Goal: Task Accomplishment & Management: Complete application form

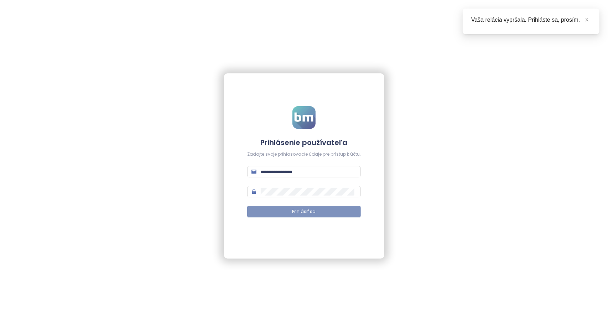
type input "**********"
click at [302, 211] on span "Prihlásiť sa" at bounding box center [304, 211] width 24 height 7
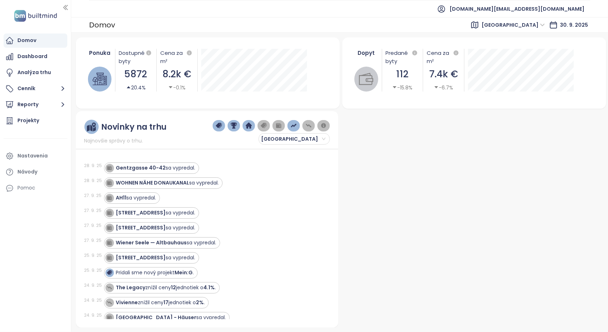
click at [533, 26] on span "[GEOGRAPHIC_DATA]" at bounding box center [512, 25] width 63 height 11
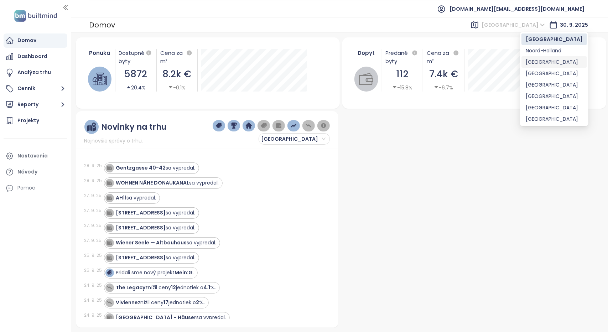
click at [536, 62] on div "[GEOGRAPHIC_DATA]" at bounding box center [554, 62] width 57 height 8
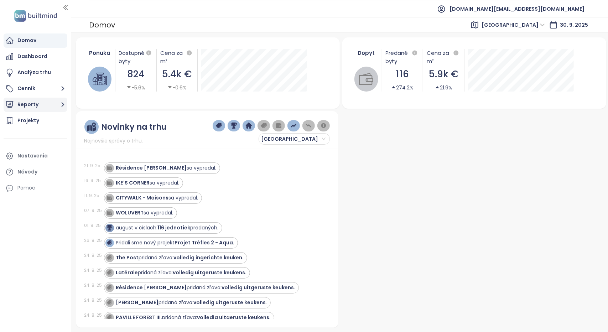
click at [33, 104] on button "Reporty" at bounding box center [36, 105] width 64 height 14
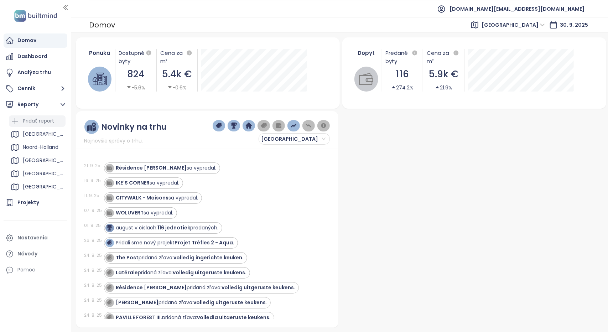
click at [33, 118] on div "Pridať report" at bounding box center [38, 120] width 31 height 9
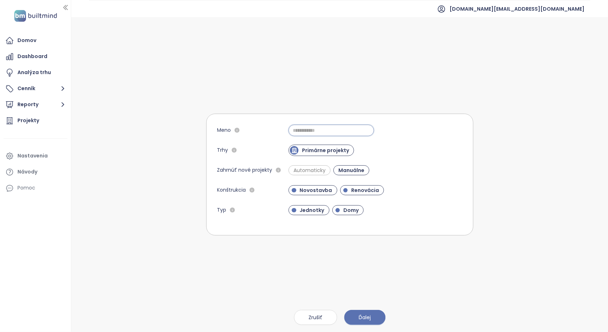
click at [314, 132] on input "Meno" at bounding box center [330, 130] width 85 height 11
type input "********"
click at [359, 317] on span "Ďalej" at bounding box center [365, 317] width 12 height 8
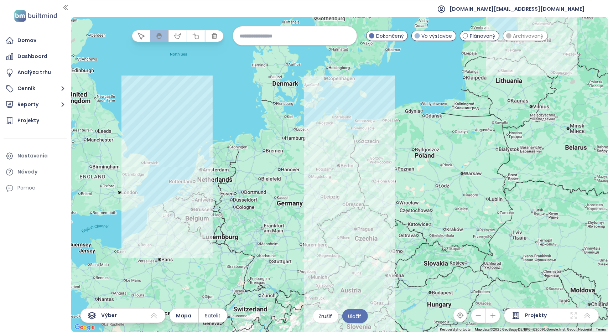
click at [140, 315] on div "Výber" at bounding box center [122, 315] width 85 height 15
click at [89, 316] on icon at bounding box center [91, 315] width 7 height 7
click at [155, 319] on icon at bounding box center [154, 315] width 9 height 9
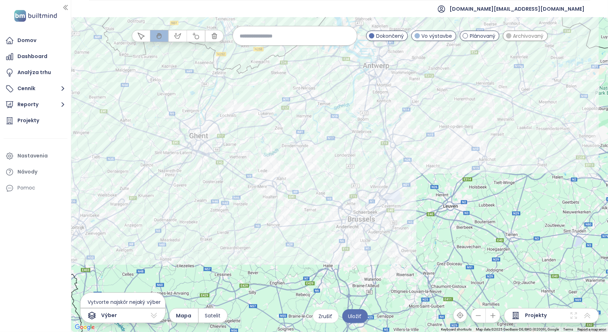
drag, startPoint x: 429, startPoint y: 278, endPoint x: 407, endPoint y: 192, distance: 89.4
click at [407, 192] on div at bounding box center [339, 174] width 537 height 315
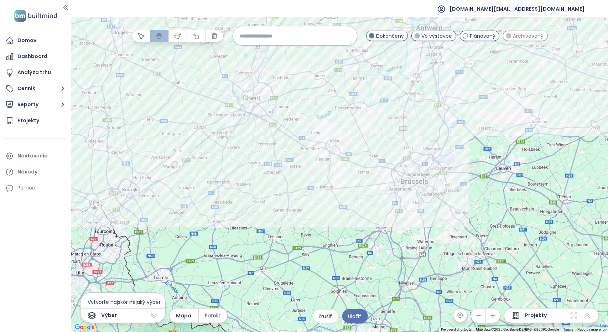
drag, startPoint x: 524, startPoint y: 172, endPoint x: 470, endPoint y: 181, distance: 54.8
click at [471, 181] on div at bounding box center [339, 174] width 537 height 315
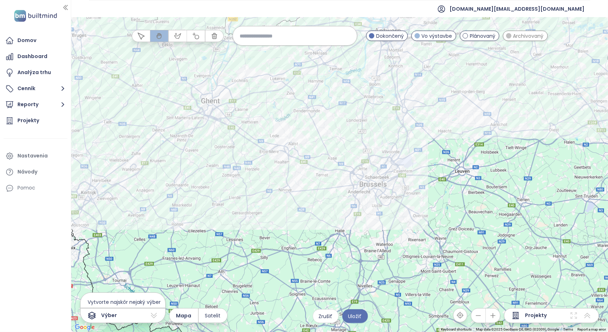
drag, startPoint x: 354, startPoint y: 141, endPoint x: 337, endPoint y: 142, distance: 17.1
click at [337, 142] on div at bounding box center [339, 174] width 537 height 315
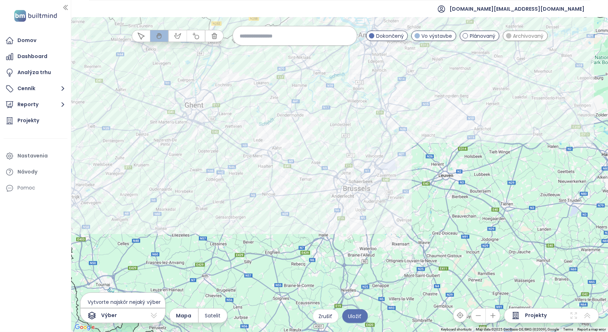
drag, startPoint x: 457, startPoint y: 161, endPoint x: 440, endPoint y: 170, distance: 19.1
click at [440, 170] on div at bounding box center [339, 174] width 537 height 315
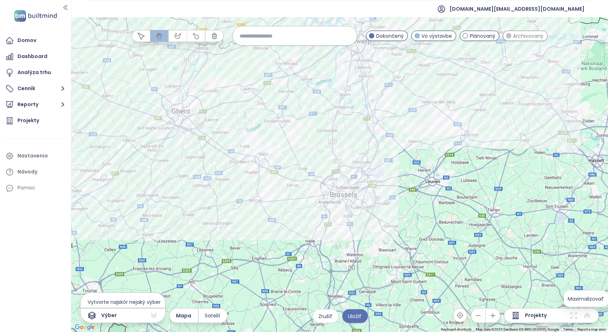
click at [589, 315] on icon at bounding box center [587, 315] width 9 height 9
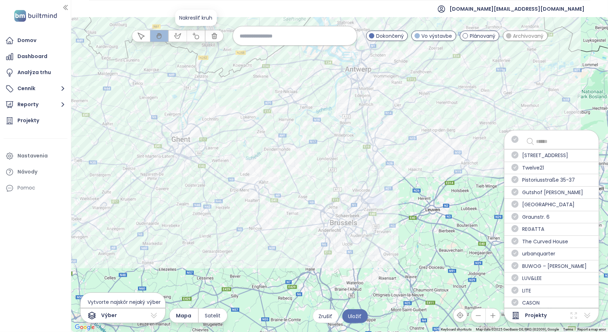
click at [197, 35] on icon "button" at bounding box center [196, 35] width 6 height 6
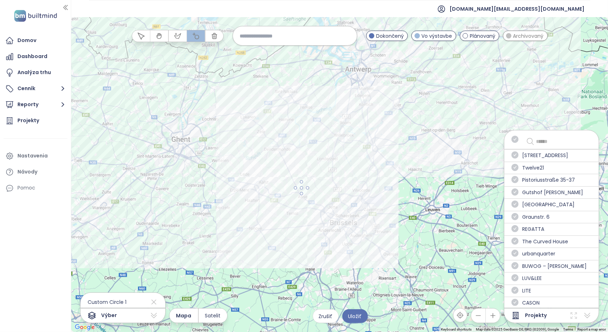
click at [307, 190] on div at bounding box center [340, 174] width 537 height 315
click at [150, 291] on icon at bounding box center [154, 290] width 9 height 11
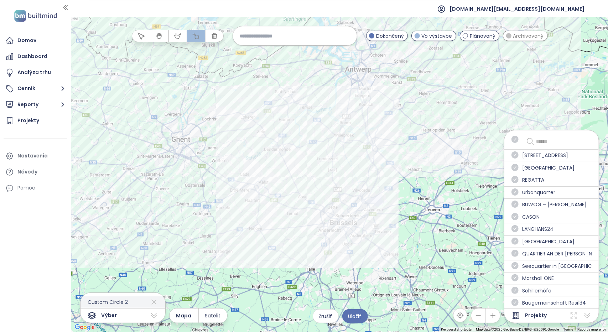
click at [150, 304] on icon at bounding box center [154, 301] width 9 height 11
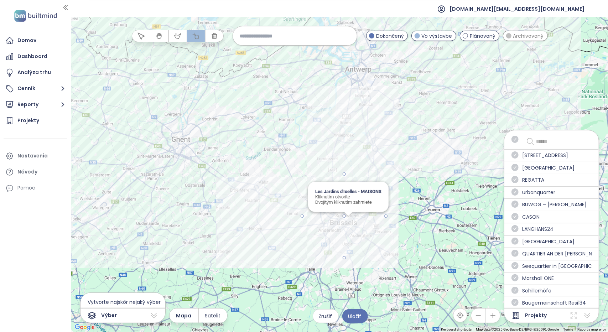
drag, startPoint x: 343, startPoint y: 216, endPoint x: 379, endPoint y: 193, distance: 42.5
click at [272, 38] on input at bounding box center [295, 35] width 110 height 15
type input "*"
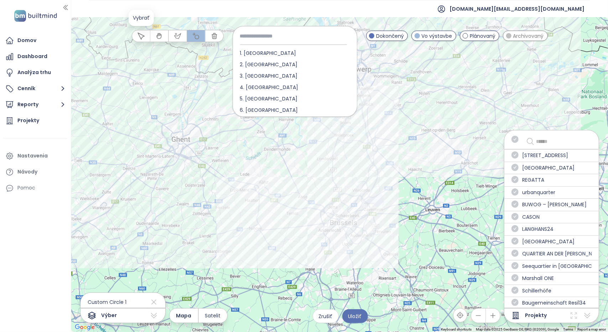
click at [141, 37] on icon "button" at bounding box center [140, 35] width 7 height 7
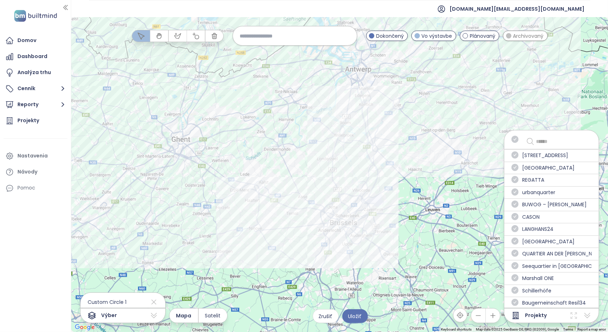
click at [544, 139] on input "text" at bounding box center [562, 141] width 52 height 9
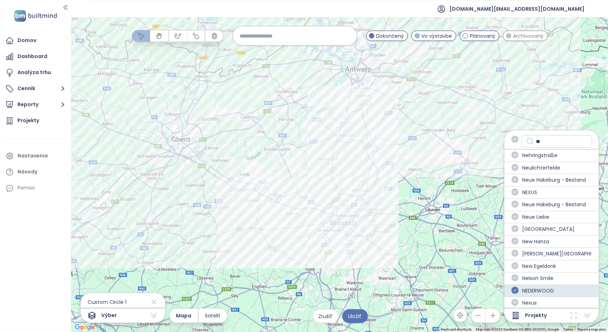
type input "*"
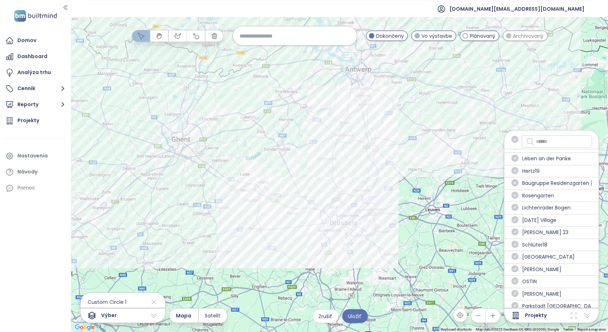
scroll to position [1211, 0]
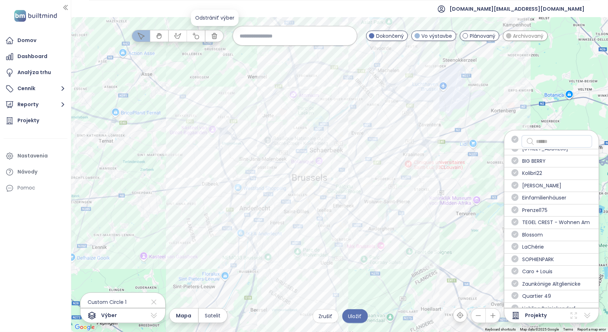
click at [216, 36] on icon "button" at bounding box center [214, 35] width 5 height 5
click at [214, 78] on div at bounding box center [339, 174] width 537 height 315
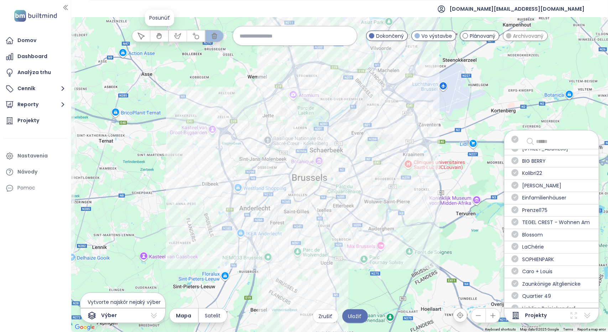
click at [132, 37] on button "button" at bounding box center [141, 35] width 18 height 11
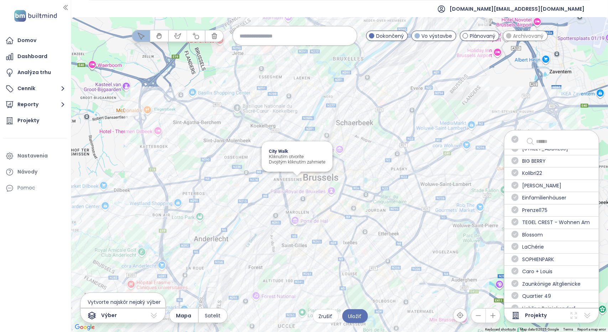
click at [297, 183] on div "City Walk Kliknutím otvoríte Dvojitým kliknutím zahrniete" at bounding box center [339, 174] width 537 height 315
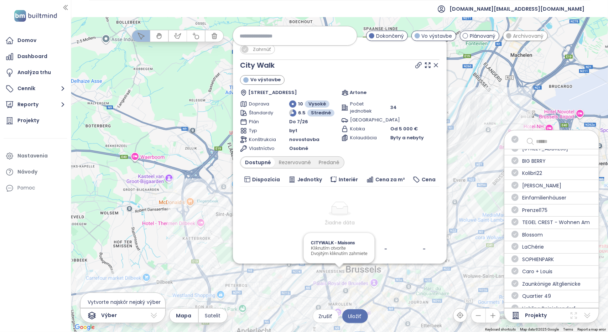
click at [256, 50] on span "Zahrnúť" at bounding box center [261, 49] width 25 height 9
click at [261, 51] on span "Zahrnúť" at bounding box center [262, 49] width 27 height 9
click at [435, 66] on icon at bounding box center [436, 65] width 4 height 4
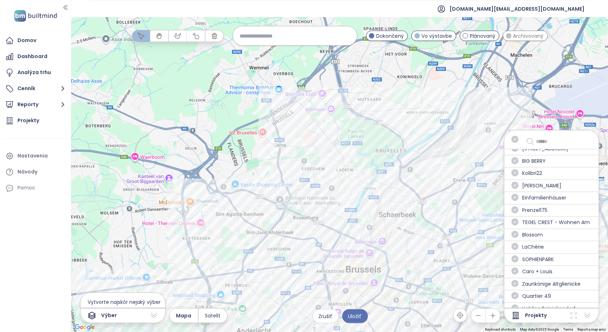
click at [312, 37] on input at bounding box center [295, 35] width 110 height 15
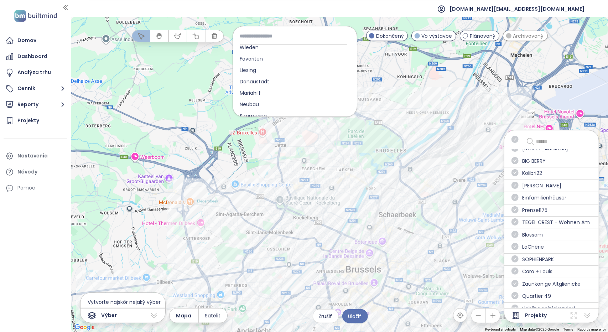
scroll to position [456, 0]
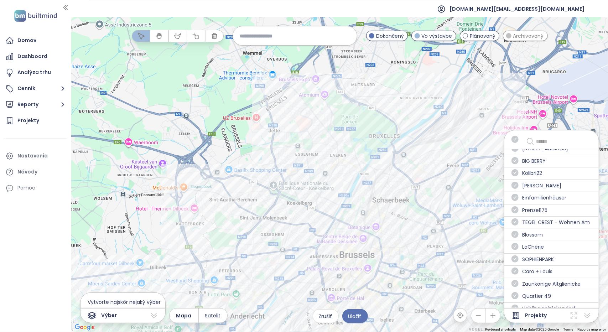
drag, startPoint x: 311, startPoint y: 150, endPoint x: 304, endPoint y: 134, distance: 17.1
click at [304, 134] on div at bounding box center [339, 174] width 537 height 315
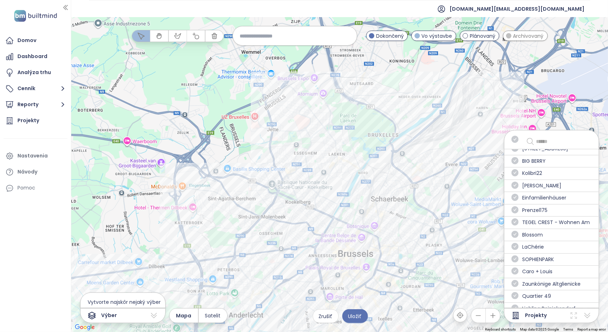
scroll to position [0, 0]
click at [108, 317] on span "Výber" at bounding box center [109, 315] width 16 height 9
click at [152, 317] on icon at bounding box center [154, 315] width 9 height 9
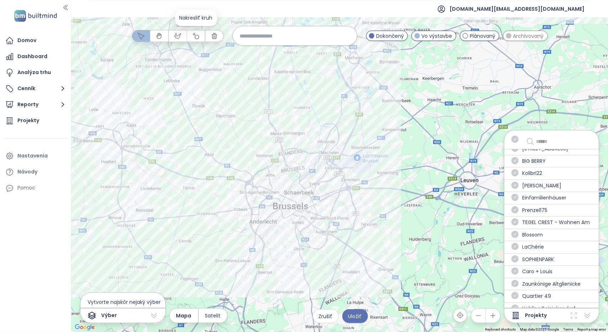
click at [195, 37] on icon "button" at bounding box center [196, 35] width 6 height 6
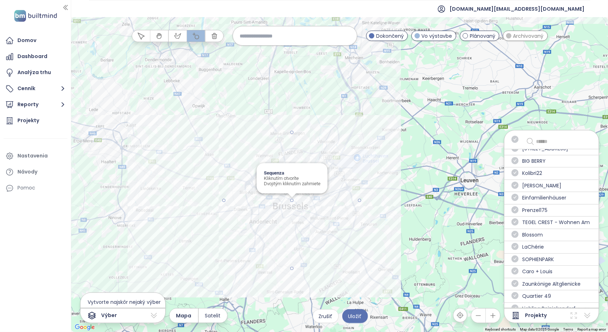
drag, startPoint x: 291, startPoint y: 200, endPoint x: 356, endPoint y: 178, distance: 68.6
click at [356, 178] on div at bounding box center [340, 174] width 537 height 315
click at [116, 300] on span "Custom Circle 1" at bounding box center [103, 301] width 46 height 11
click at [155, 316] on icon at bounding box center [154, 315] width 9 height 9
click at [155, 316] on icon at bounding box center [154, 315] width 6 height 5
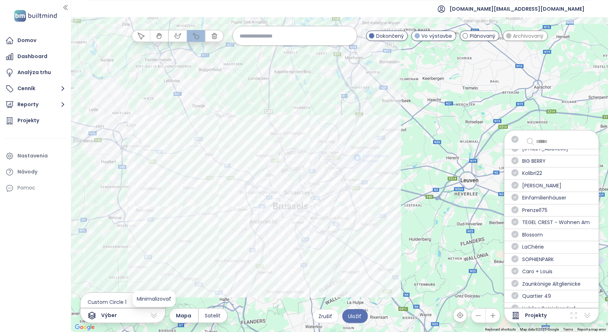
click at [153, 301] on span "Minimalizovať" at bounding box center [154, 298] width 35 height 7
click at [150, 303] on icon at bounding box center [154, 301] width 9 height 11
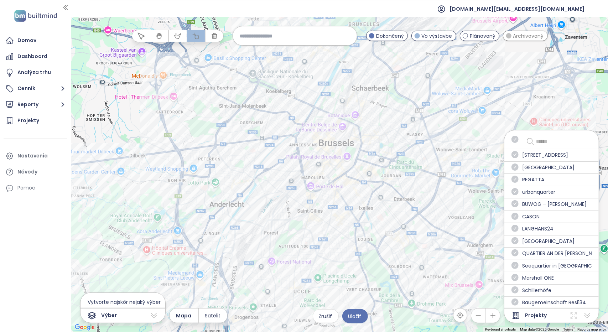
scroll to position [0, 0]
click at [549, 137] on input "text" at bounding box center [562, 141] width 52 height 9
type input "*"
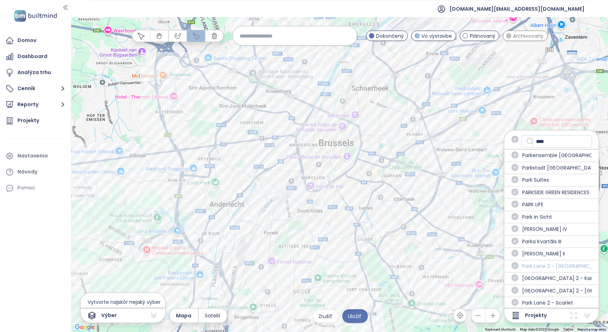
type input "****"
click at [526, 262] on span "Park Lane 2 - [GEOGRAPHIC_DATA]" at bounding box center [556, 266] width 69 height 9
click at [513, 266] on icon "check-circle" at bounding box center [514, 265] width 7 height 7
click at [515, 277] on icon "check-circle" at bounding box center [514, 277] width 7 height 7
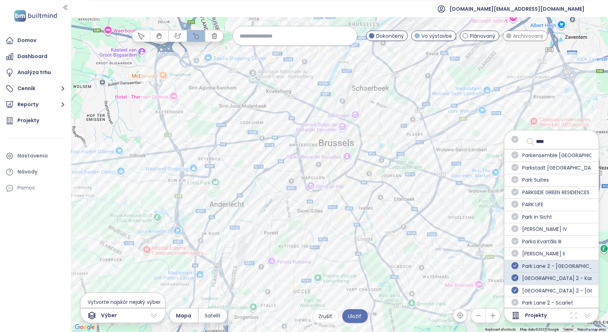
click at [517, 289] on icon "check-circle" at bounding box center [514, 290] width 7 height 7
click at [517, 302] on icon "check-circle" at bounding box center [514, 302] width 7 height 7
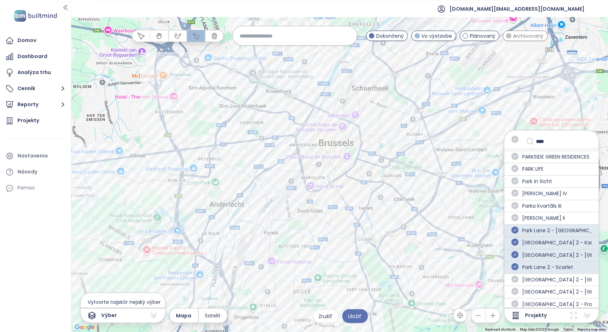
scroll to position [71, 0]
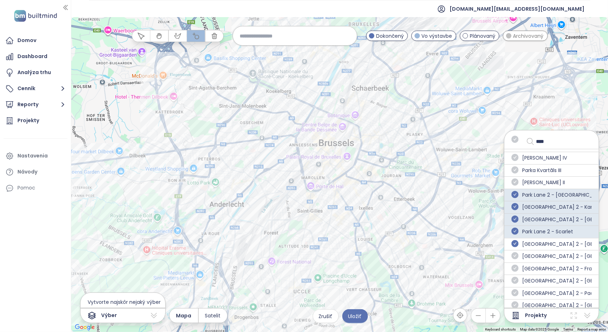
click at [517, 242] on icon "check-circle" at bounding box center [514, 243] width 7 height 7
click at [516, 253] on icon "check-circle" at bounding box center [514, 255] width 7 height 7
click at [516, 265] on icon "check-circle" at bounding box center [514, 268] width 7 height 7
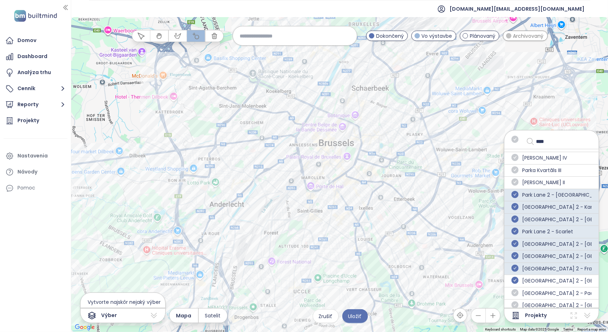
click at [516, 277] on icon "check-circle" at bounding box center [514, 280] width 7 height 7
click at [517, 289] on icon "check-circle" at bounding box center [514, 292] width 7 height 7
click at [517, 303] on icon "check-circle" at bounding box center [514, 304] width 7 height 7
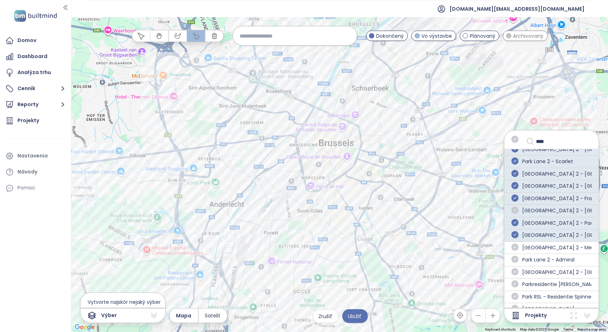
scroll to position [142, 0]
click at [515, 245] on icon "check-circle" at bounding box center [514, 245] width 7 height 7
click at [517, 258] on icon "check-circle" at bounding box center [514, 258] width 7 height 7
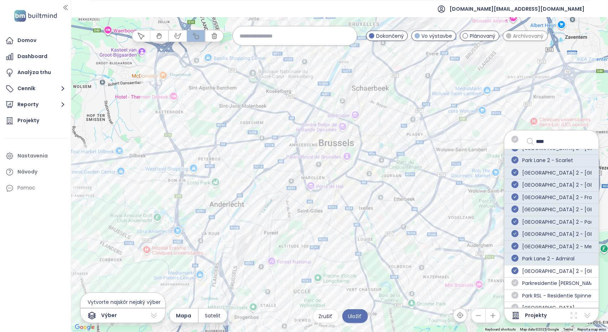
click at [516, 268] on icon "check-circle" at bounding box center [514, 270] width 7 height 7
click at [355, 315] on span "Uložiť" at bounding box center [355, 316] width 14 height 8
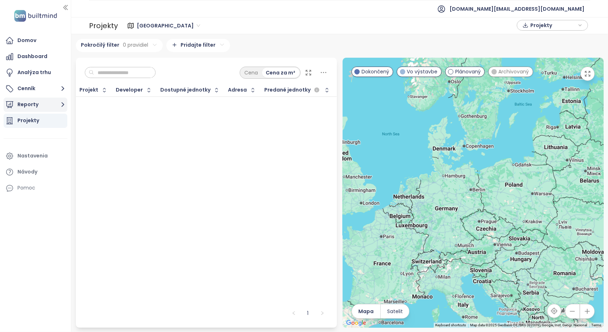
click at [44, 103] on button "Reporty" at bounding box center [36, 105] width 64 height 14
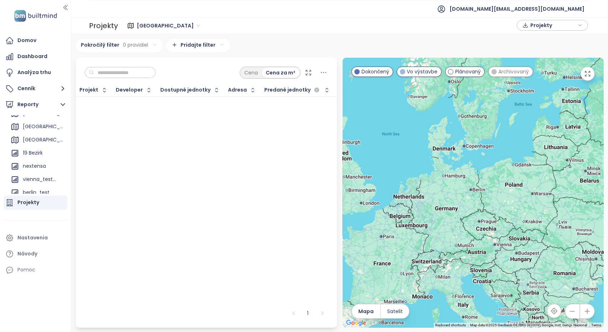
scroll to position [93, 0]
click at [35, 173] on div "nextensa" at bounding box center [34, 172] width 23 height 9
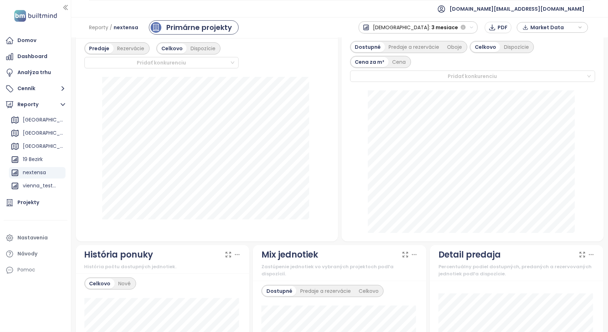
scroll to position [142, 0]
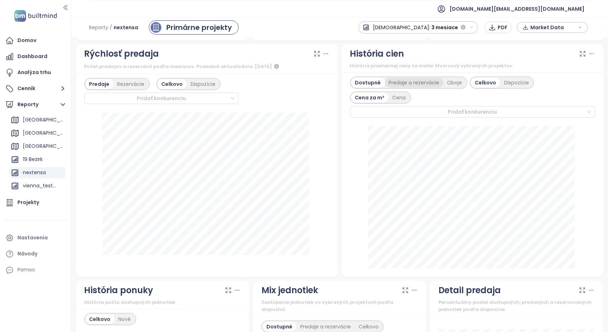
click at [419, 85] on div "Predaje a rezervácie" at bounding box center [414, 83] width 58 height 10
click at [512, 81] on div "Dispozície" at bounding box center [517, 83] width 33 height 10
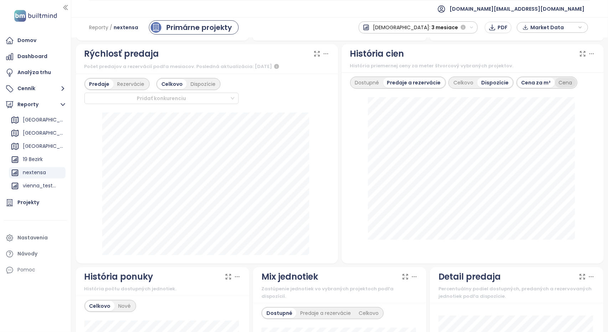
click at [555, 82] on div "Cena" at bounding box center [565, 83] width 21 height 10
click at [375, 82] on div "Dostupné" at bounding box center [367, 83] width 32 height 10
click at [466, 84] on div "Celkovo" at bounding box center [462, 83] width 28 height 10
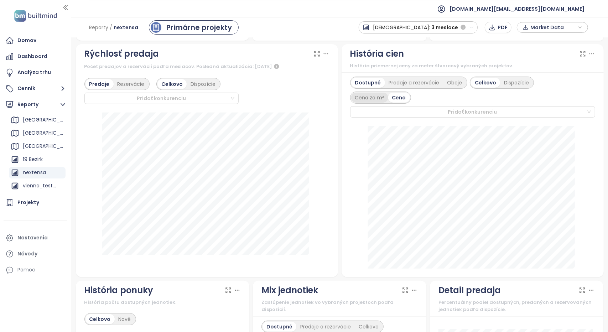
click at [375, 94] on div "Cena za m²" at bounding box center [369, 98] width 37 height 10
click at [448, 27] on span "3 mesiace" at bounding box center [444, 27] width 27 height 13
click at [434, 79] on div "Celé obdobie" at bounding box center [397, 78] width 77 height 13
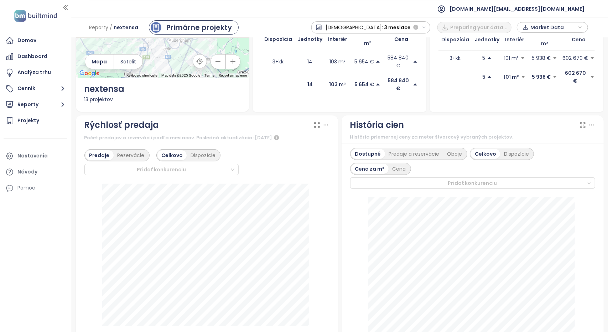
scroll to position [107, 0]
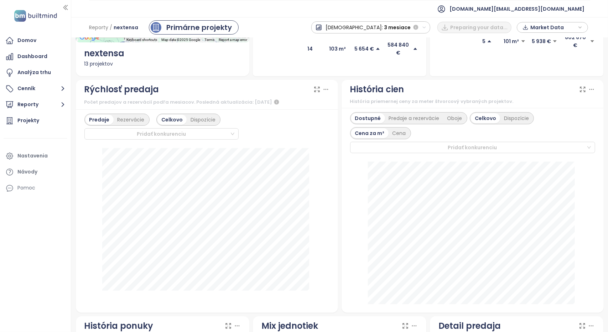
click at [400, 29] on span "3 mesiace" at bounding box center [397, 27] width 27 height 13
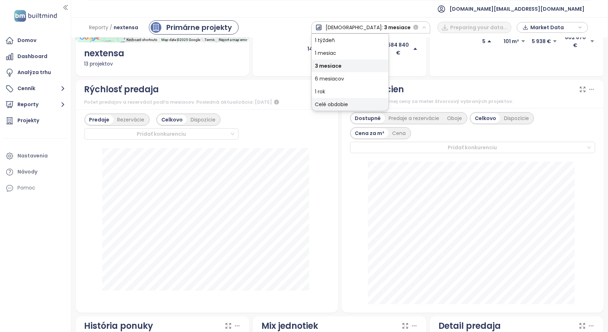
click at [369, 101] on div "Celé obdobie" at bounding box center [350, 104] width 77 height 13
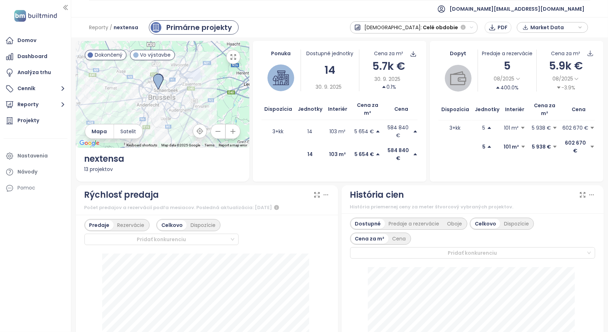
scroll to position [0, 0]
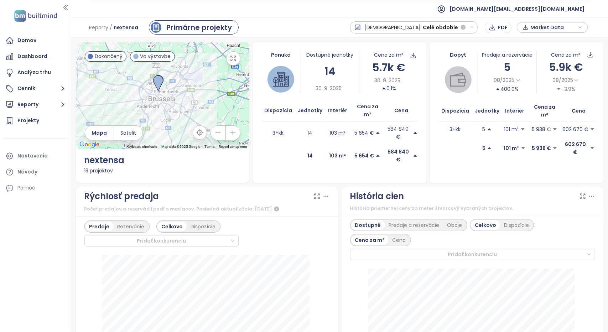
click at [289, 16] on ul "[DOMAIN_NAME][EMAIL_ADDRESS][DOMAIN_NAME]" at bounding box center [339, 8] width 501 height 17
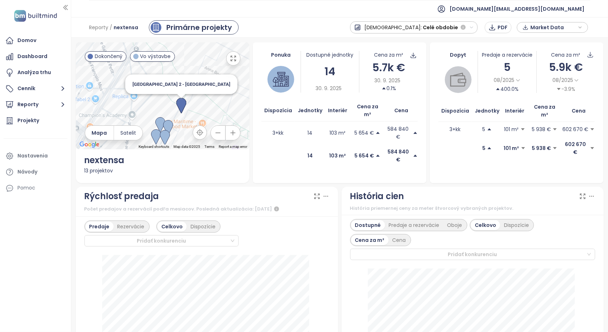
click at [181, 105] on img at bounding box center [181, 106] width 10 height 16
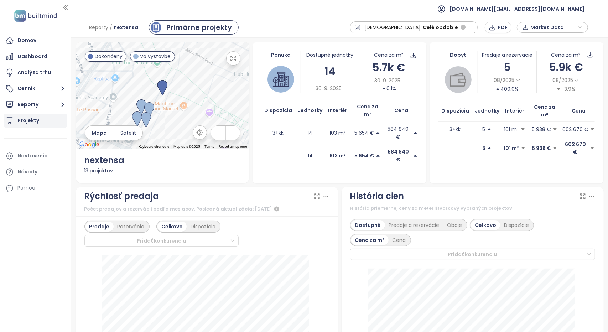
click at [31, 121] on div "Projekty" at bounding box center [28, 120] width 22 height 9
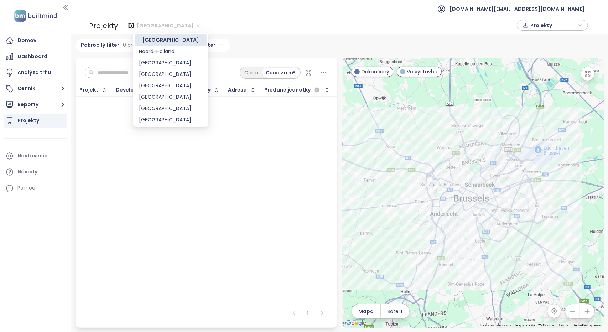
click at [151, 24] on span "[GEOGRAPHIC_DATA]" at bounding box center [168, 25] width 63 height 11
click at [159, 65] on div "[GEOGRAPHIC_DATA]" at bounding box center [171, 63] width 64 height 8
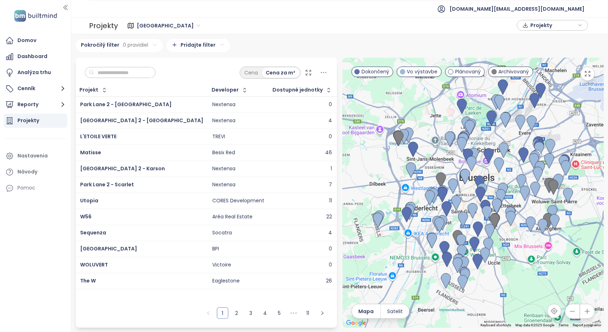
click at [127, 74] on input "text" at bounding box center [123, 72] width 58 height 11
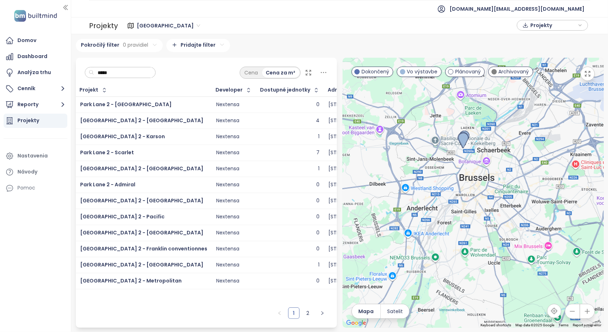
type input "*****"
click at [155, 105] on div "Park Lane 2 - [GEOGRAPHIC_DATA]" at bounding box center [143, 104] width 127 height 9
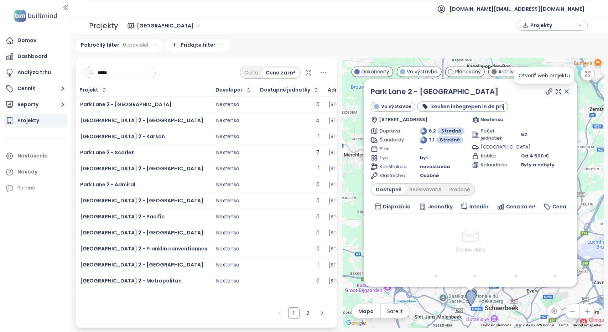
click at [545, 91] on icon at bounding box center [548, 91] width 7 height 7
click at [153, 119] on div "[GEOGRAPHIC_DATA] 2 - [GEOGRAPHIC_DATA]" at bounding box center [143, 120] width 127 height 9
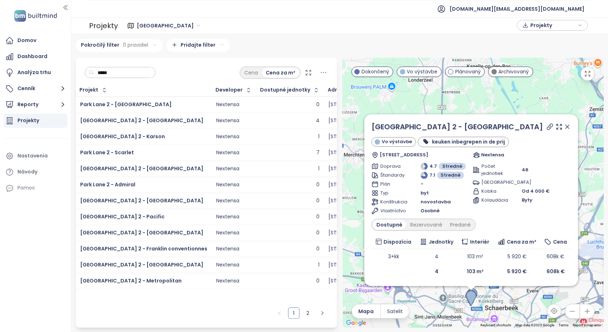
click at [550, 126] on icon at bounding box center [549, 126] width 7 height 7
click at [116, 138] on span "[GEOGRAPHIC_DATA] 2 - Karson" at bounding box center [122, 136] width 85 height 7
drag, startPoint x: 136, startPoint y: 166, endPoint x: 78, endPoint y: 173, distance: 58.4
click at [78, 173] on td "[GEOGRAPHIC_DATA] 2 - [GEOGRAPHIC_DATA]" at bounding box center [144, 169] width 136 height 16
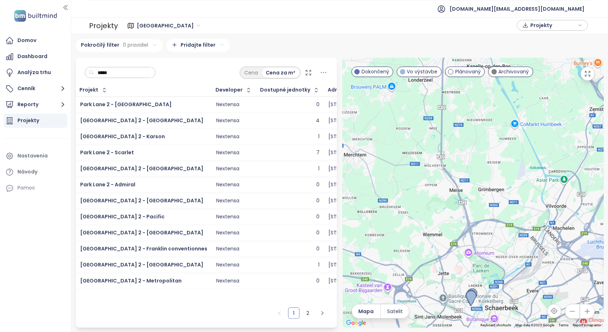
copy span "[GEOGRAPHIC_DATA] 2 - [GEOGRAPHIC_DATA]"
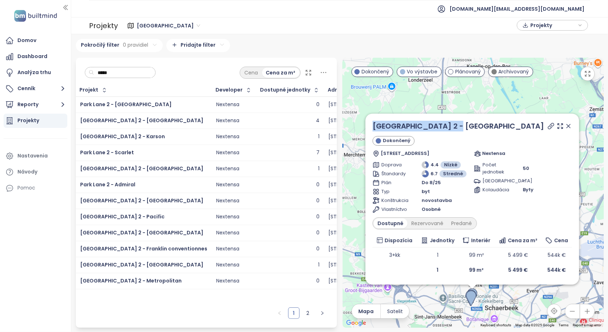
drag, startPoint x: 460, startPoint y: 128, endPoint x: 372, endPoint y: 130, distance: 88.3
click at [372, 130] on div "Park Lane 2 - Oakland Dokončený Drève du Parc 45, 1000 Bruxelles, Belgium Nexte…" at bounding box center [472, 199] width 214 height 171
copy link "[GEOGRAPHIC_DATA] 2 - [GEOGRAPHIC_DATA]"
click at [553, 126] on icon at bounding box center [550, 125] width 7 height 7
click at [145, 265] on div "[GEOGRAPHIC_DATA] 2 - [GEOGRAPHIC_DATA]" at bounding box center [143, 265] width 127 height 9
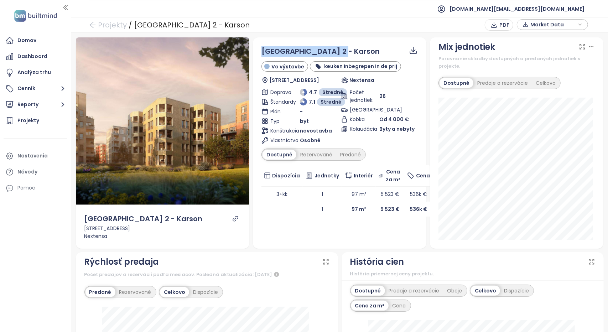
drag, startPoint x: 343, startPoint y: 53, endPoint x: 261, endPoint y: 56, distance: 81.9
click at [261, 56] on div "[GEOGRAPHIC_DATA] 2 - Karson" at bounding box center [339, 51] width 156 height 11
copy span "[GEOGRAPHIC_DATA] 2 - Karson"
click at [315, 150] on div "Rezervované" at bounding box center [316, 155] width 40 height 10
click at [345, 155] on div "Predané" at bounding box center [350, 155] width 28 height 10
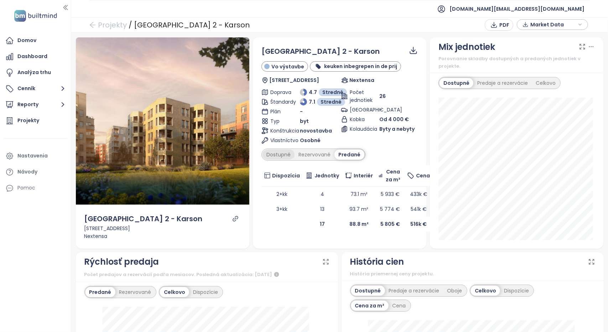
click at [278, 153] on div "Dostupné" at bounding box center [278, 155] width 32 height 10
